Goal: Find specific page/section: Find specific page/section

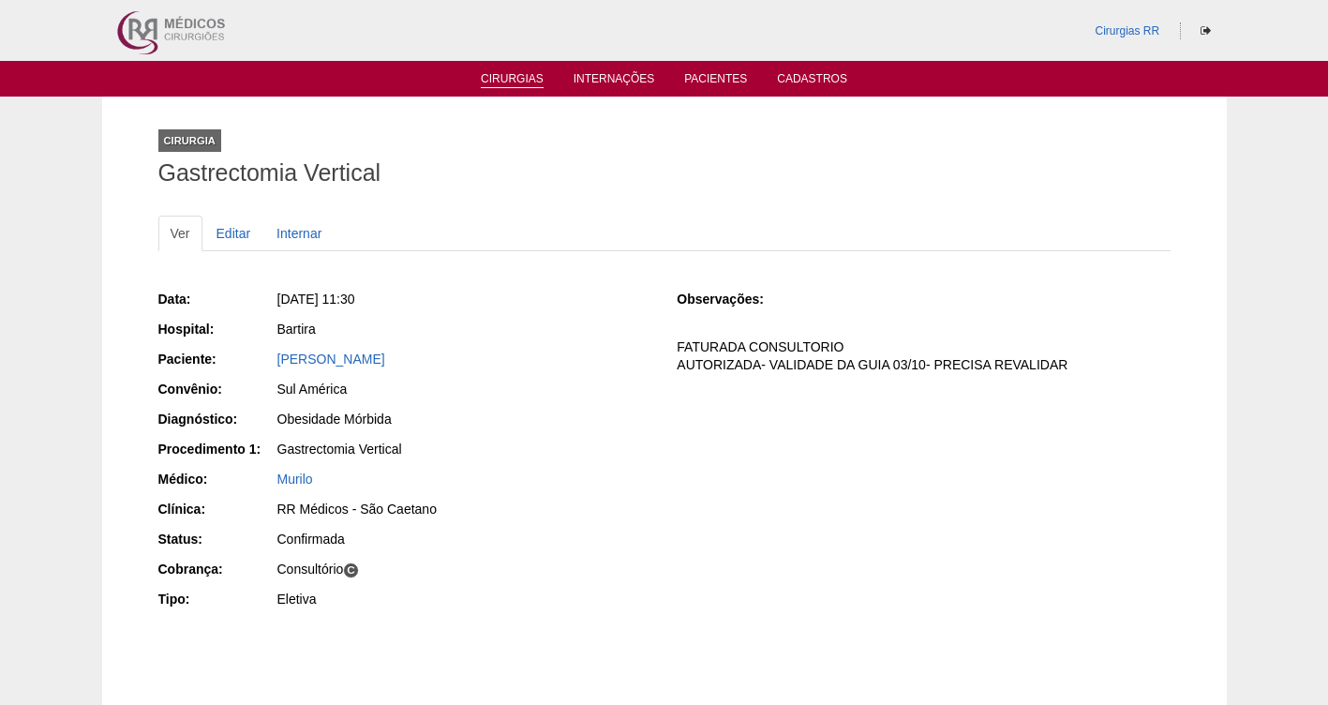
click at [500, 82] on link "Cirurgias" at bounding box center [512, 80] width 63 height 16
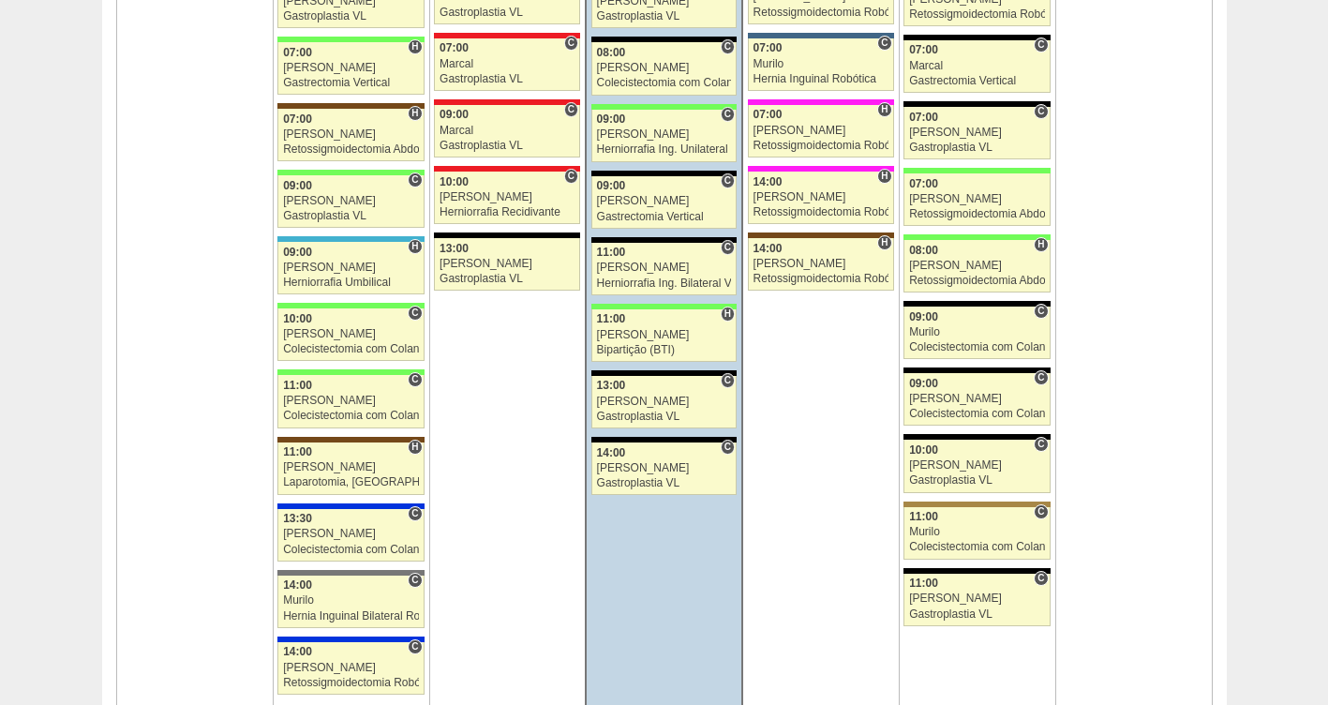
scroll to position [2150, 0]
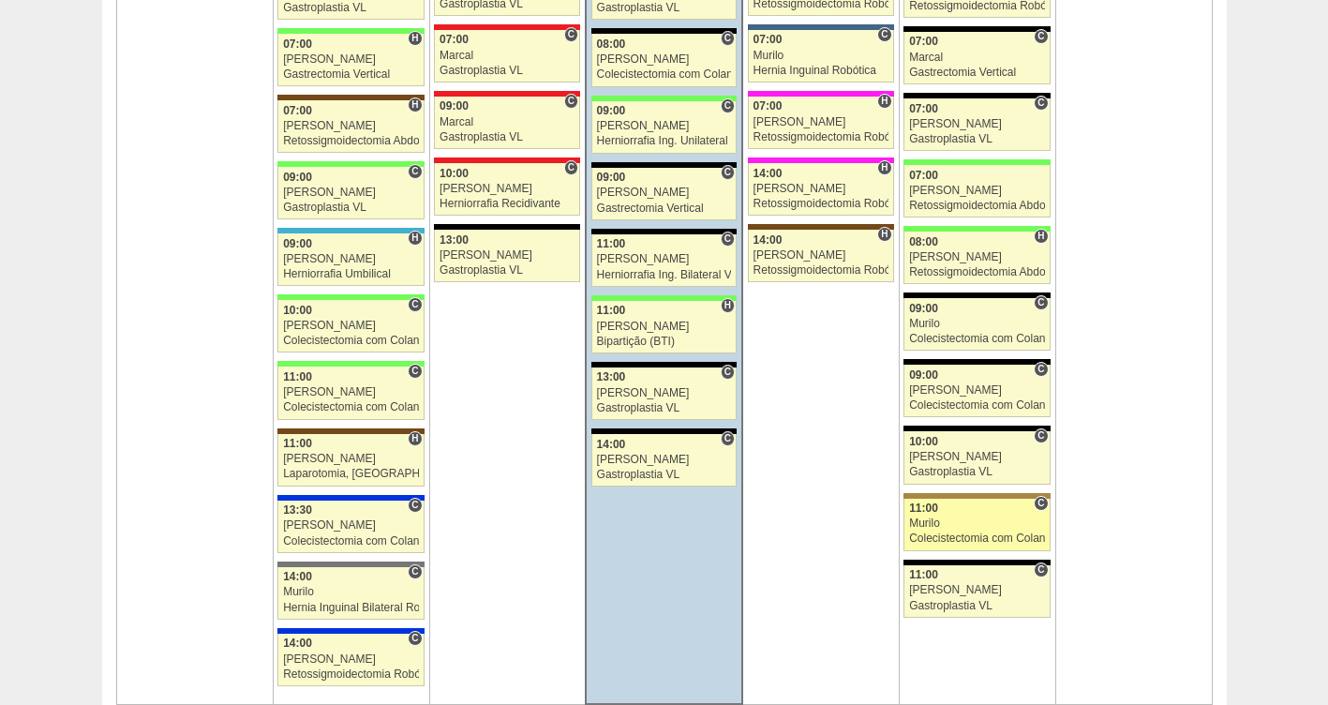
click at [943, 516] on link "88435 Vincit C 11:00 Murilo Colecistectomia com Colangiografia VL Hospital Oswa…" at bounding box center [976, 524] width 146 height 52
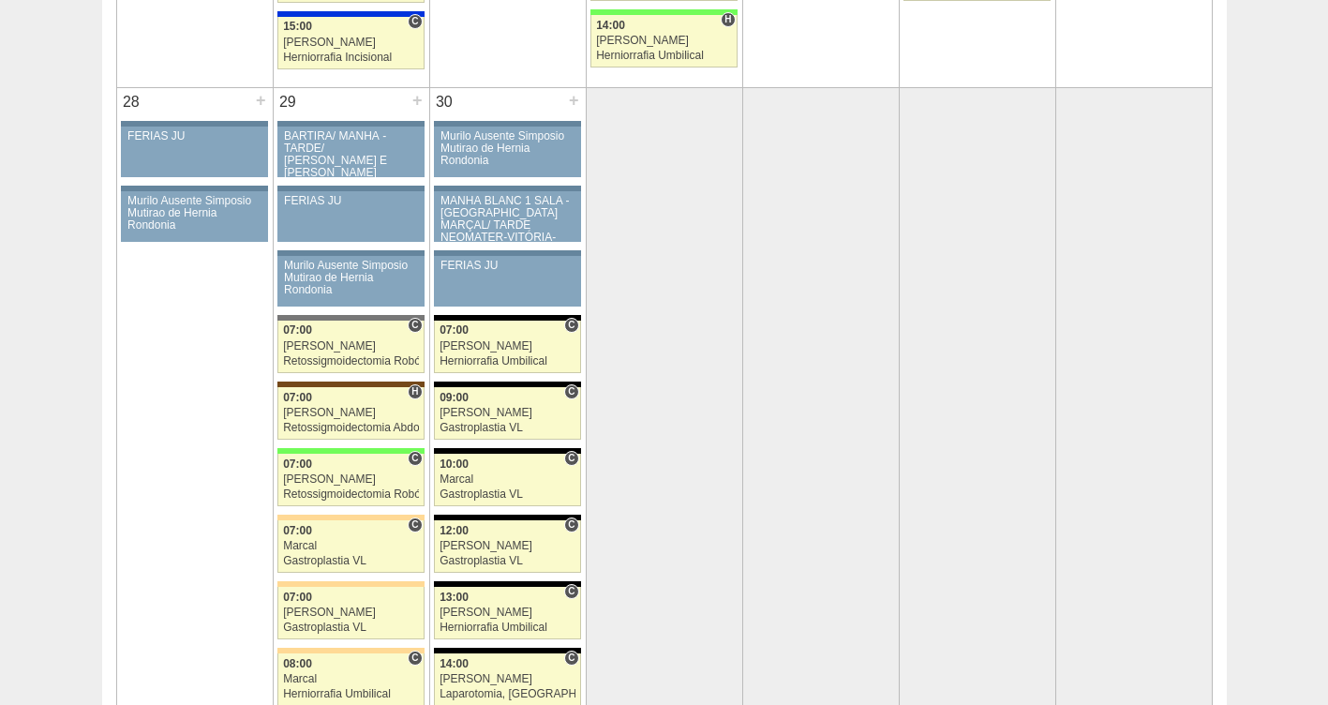
scroll to position [3780, 0]
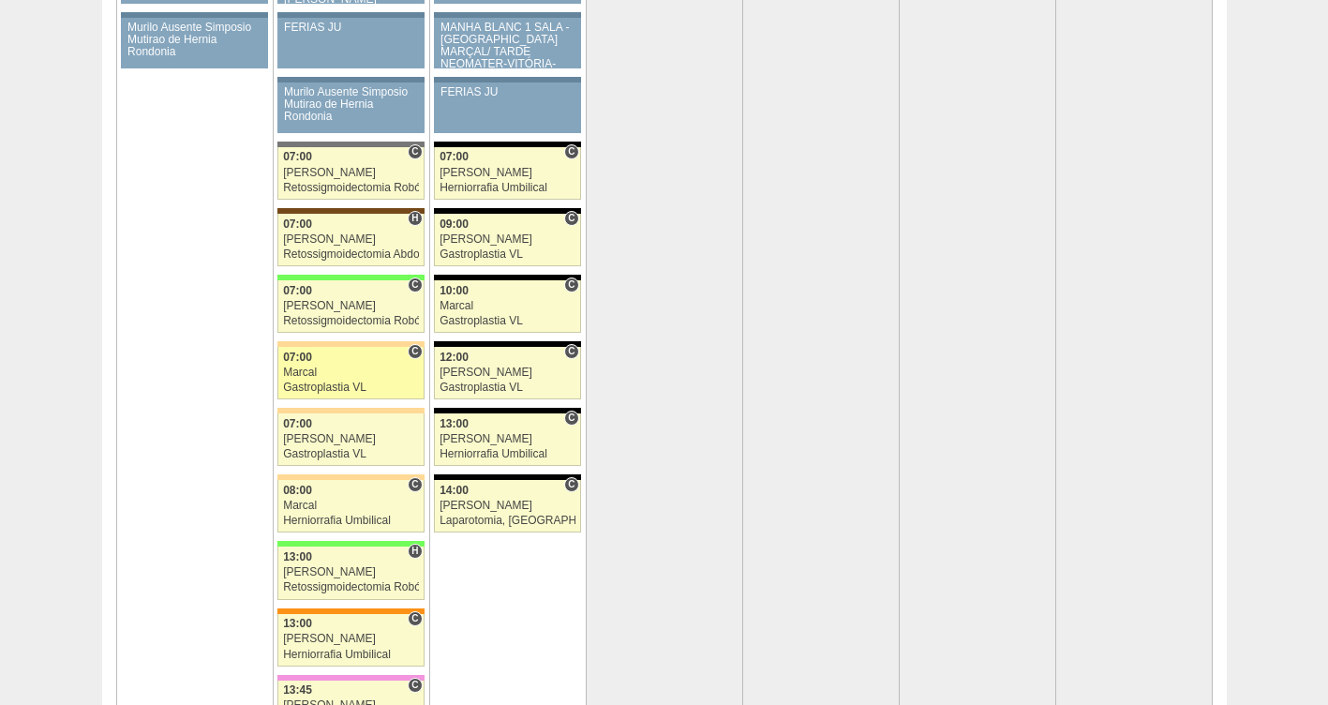
click at [304, 380] on link "88617 Marcal C 07:00 Marcal Gastroplastia VL [GEOGRAPHIC_DATA] RR Médicos - [GE…" at bounding box center [350, 373] width 146 height 52
